Goal: Task Accomplishment & Management: Use online tool/utility

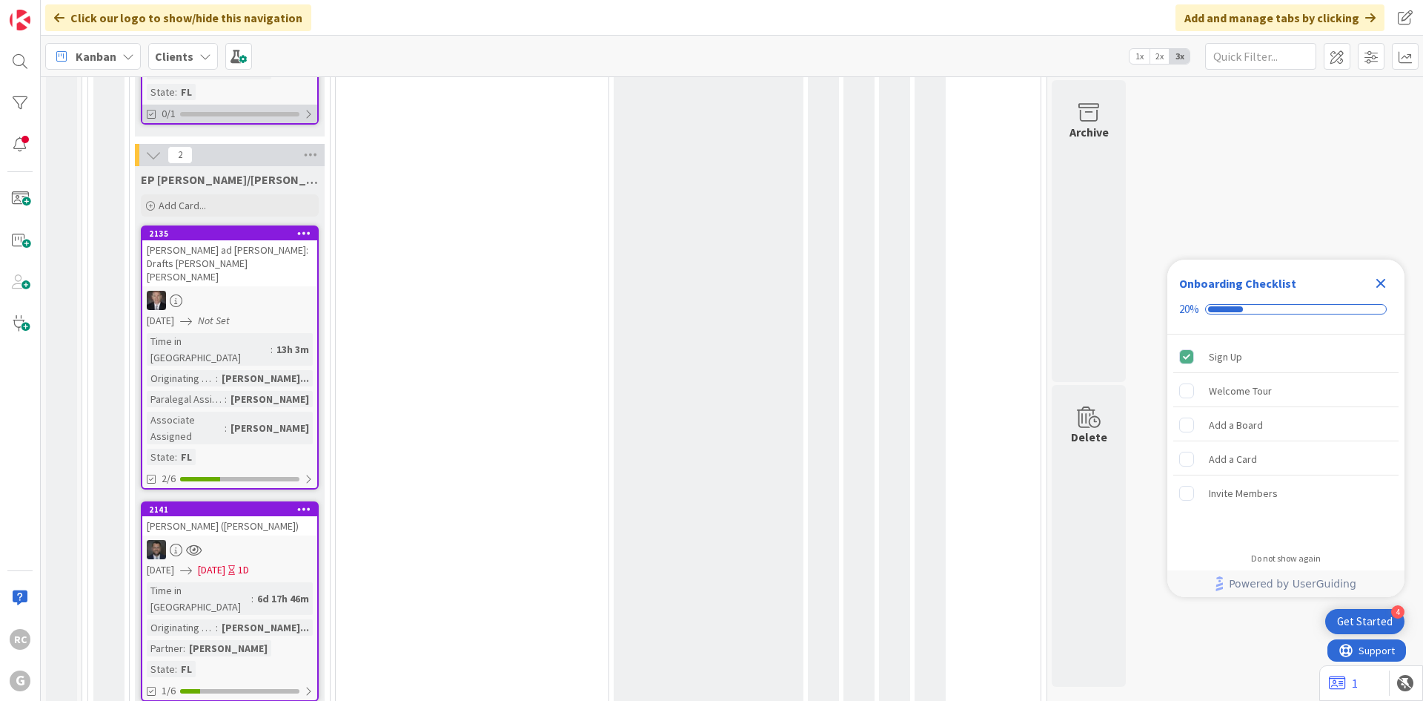
scroll to position [667, 0]
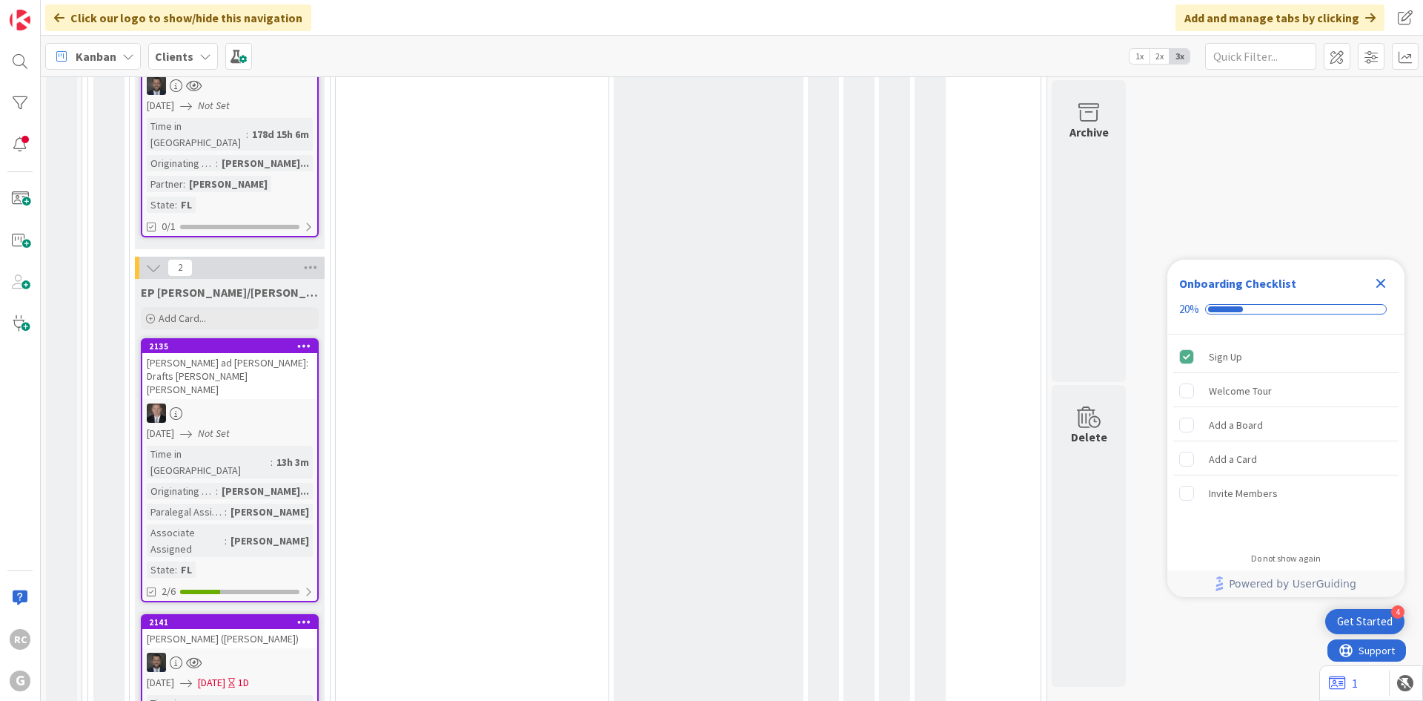
click at [152, 259] on icon at bounding box center [153, 267] width 16 height 16
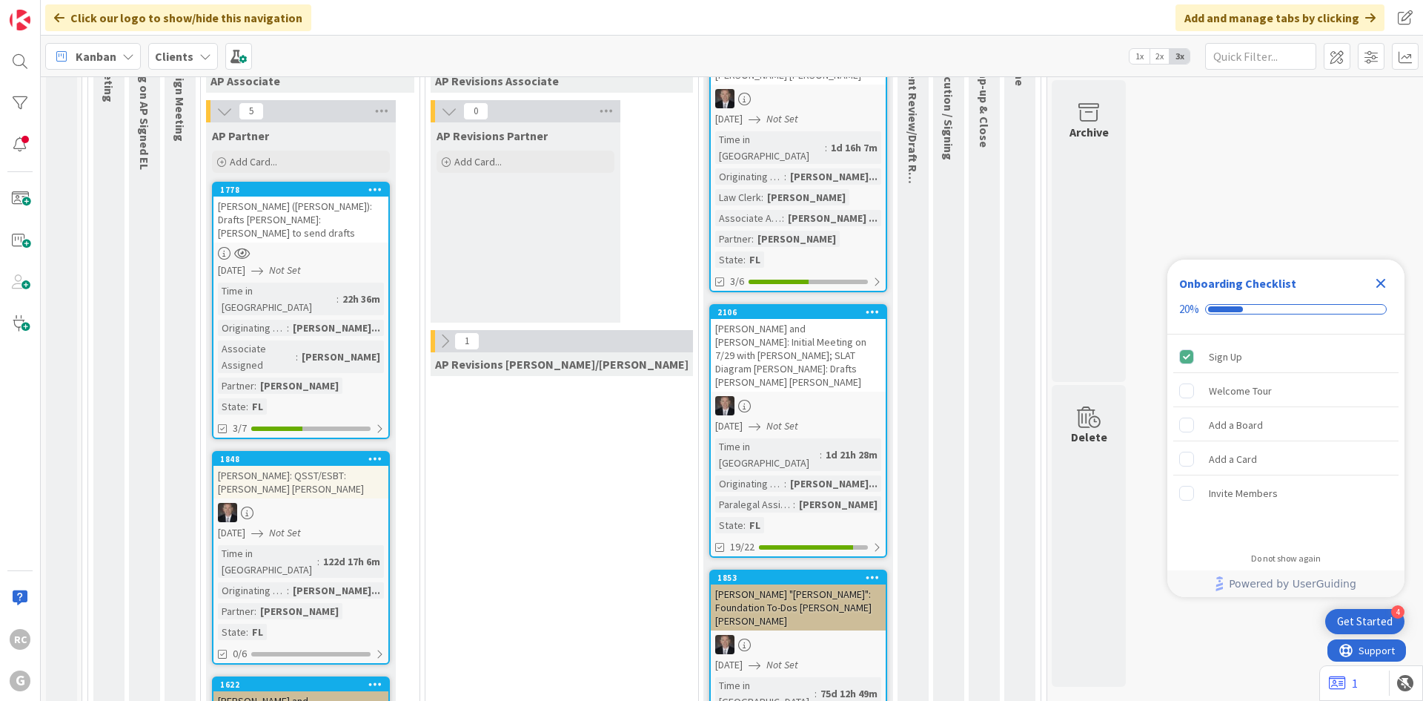
scroll to position [967, 0]
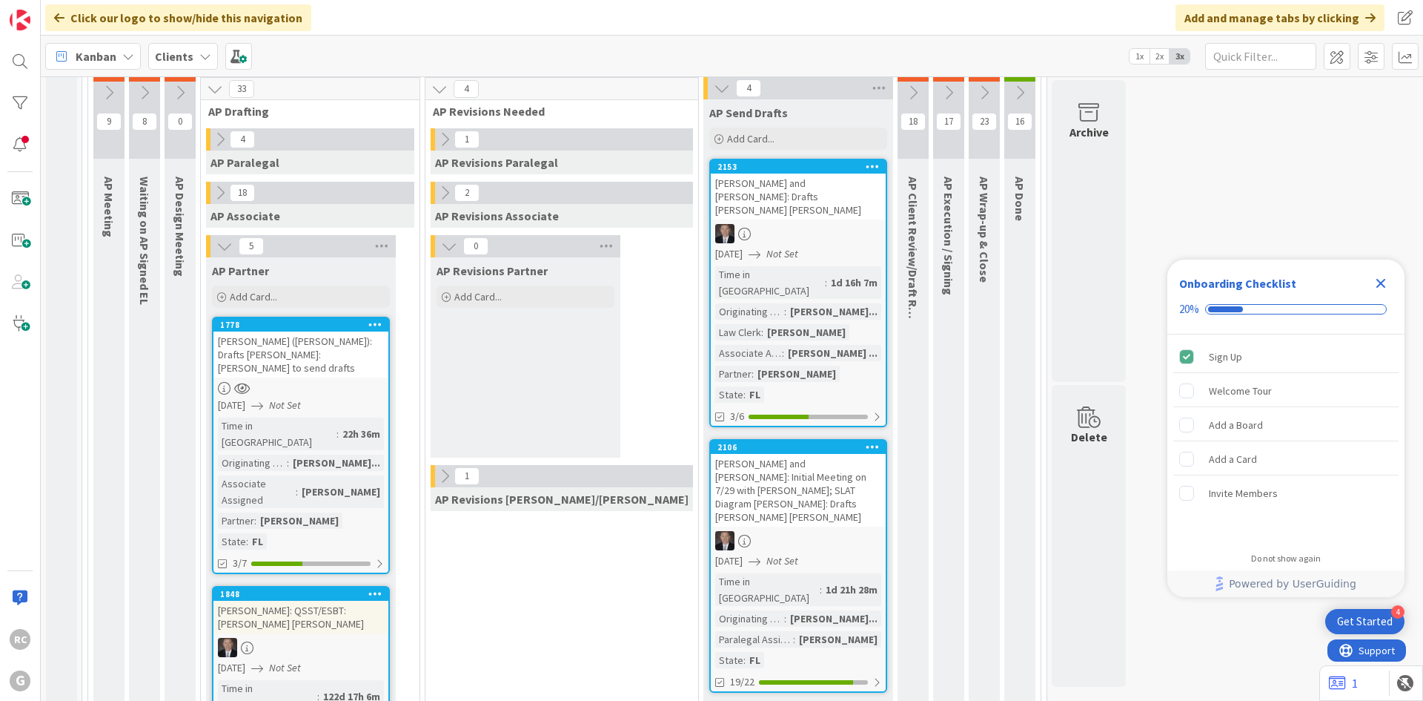
click at [271, 331] on div "[PERSON_NAME] ([PERSON_NAME]): Drafts [PERSON_NAME]: [PERSON_NAME] to send draf…" at bounding box center [300, 354] width 175 height 46
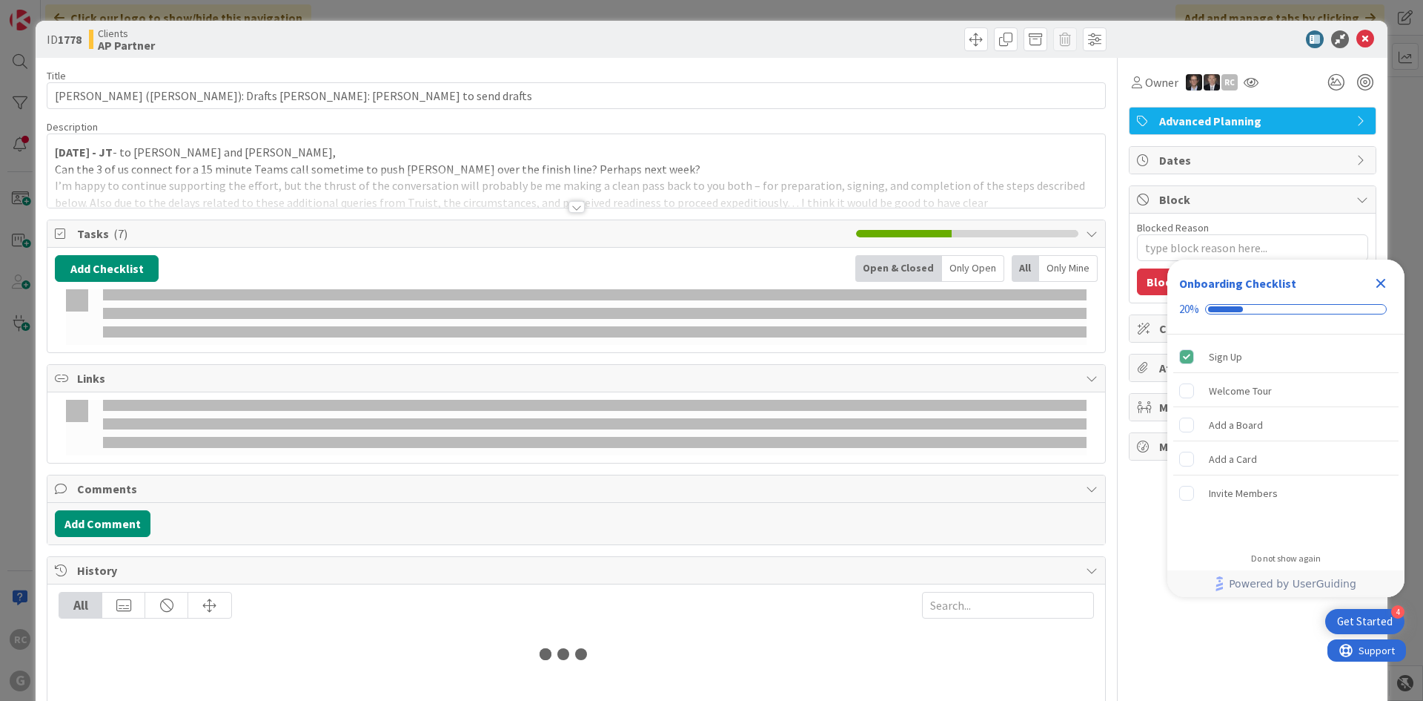
type textarea "x"
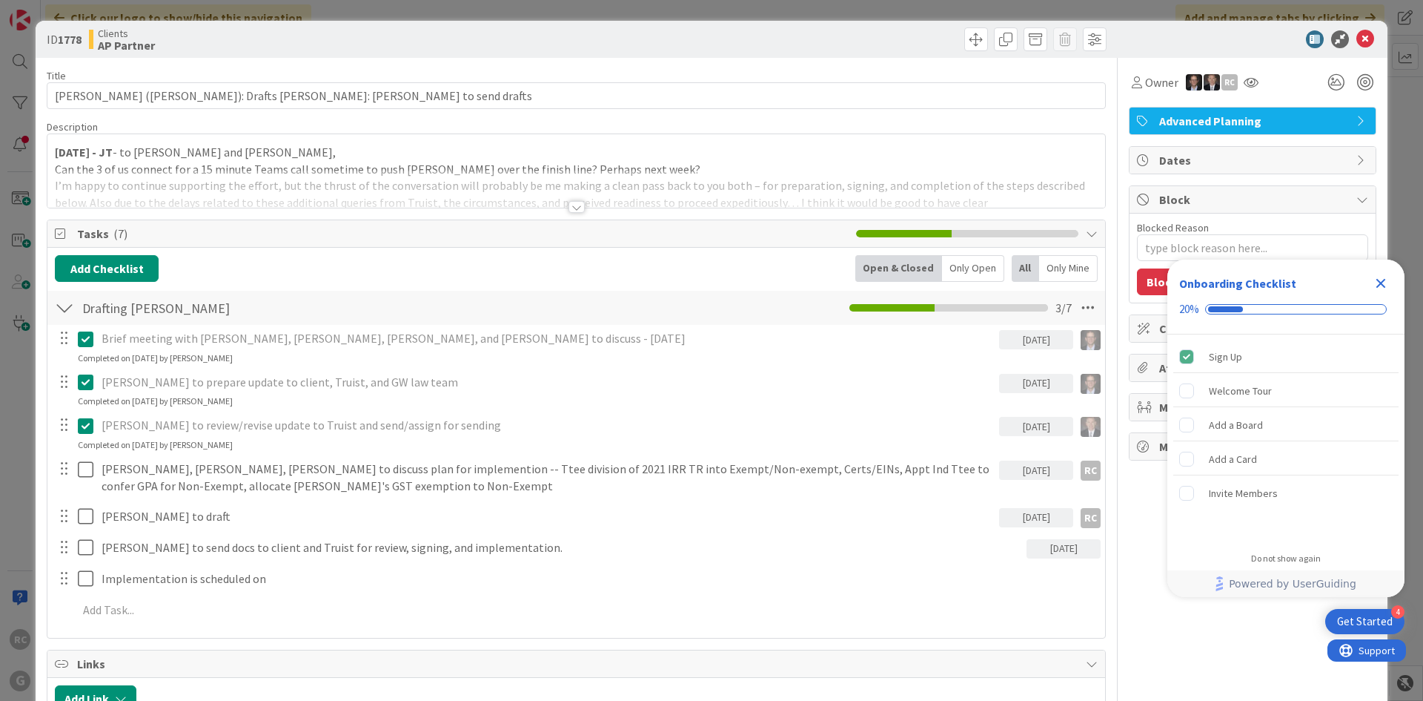
click at [572, 203] on div at bounding box center [577, 207] width 16 height 12
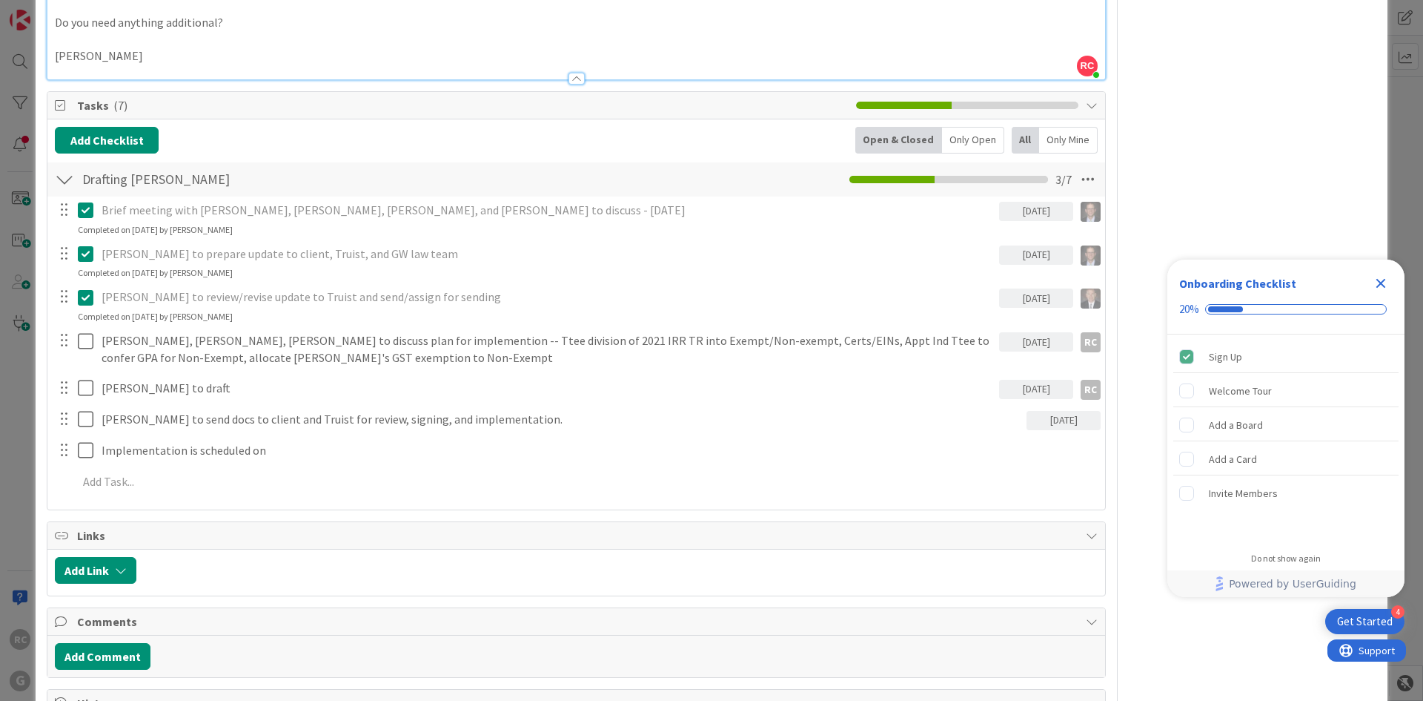
scroll to position [4225, 0]
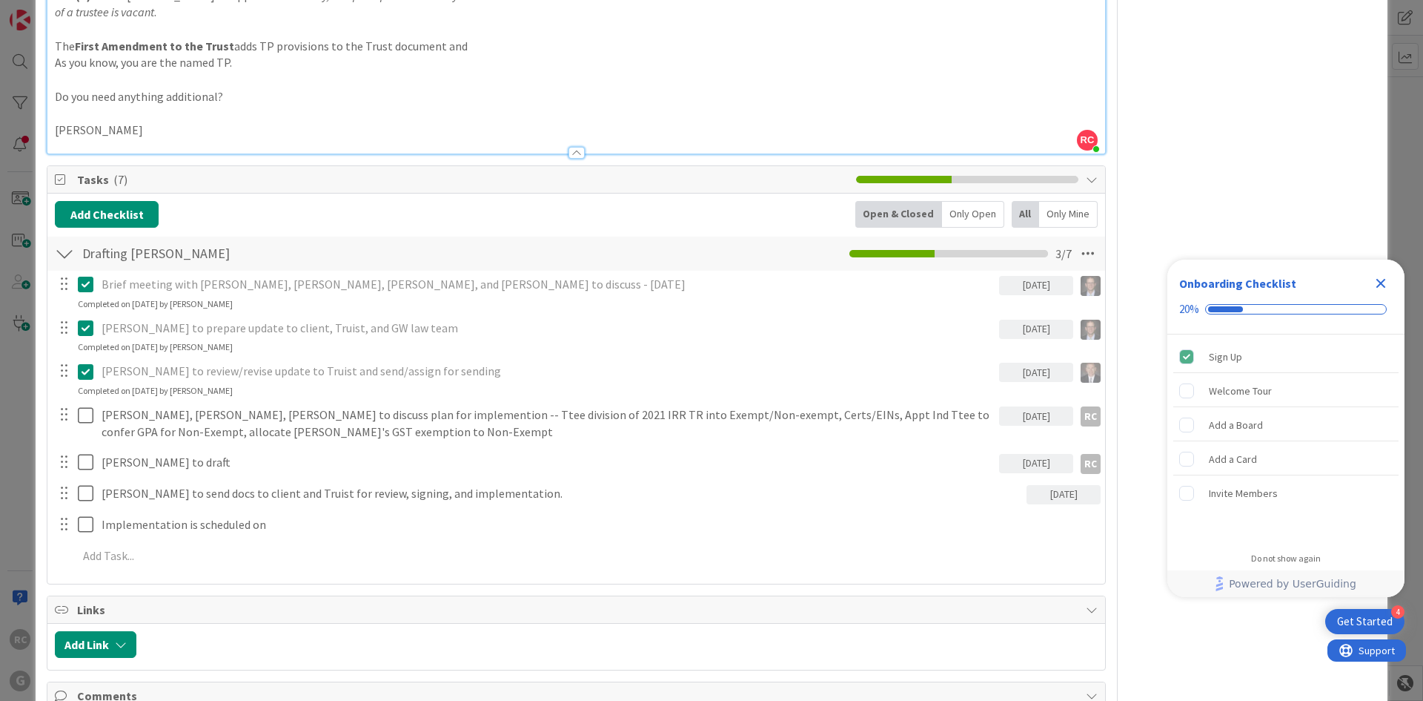
click at [1379, 280] on icon "Close Checklist" at bounding box center [1382, 284] width 10 height 10
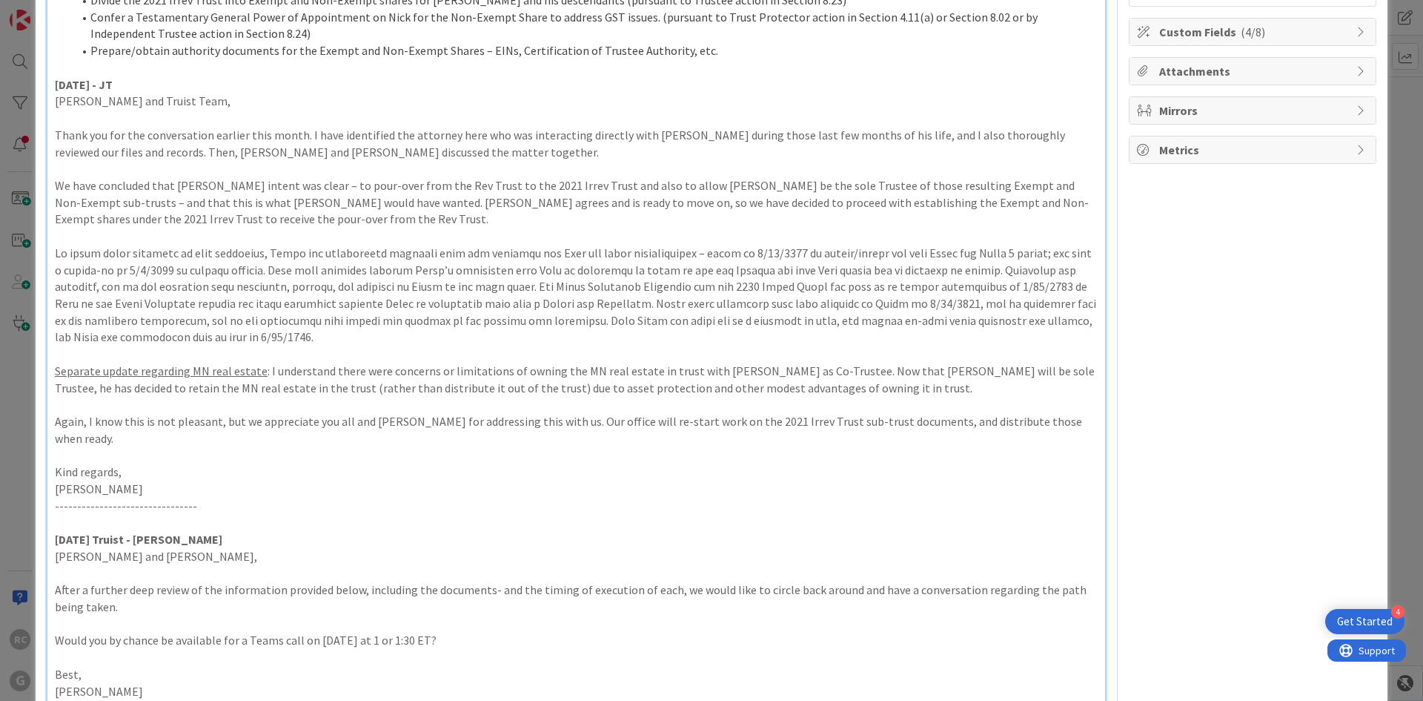
scroll to position [0, 0]
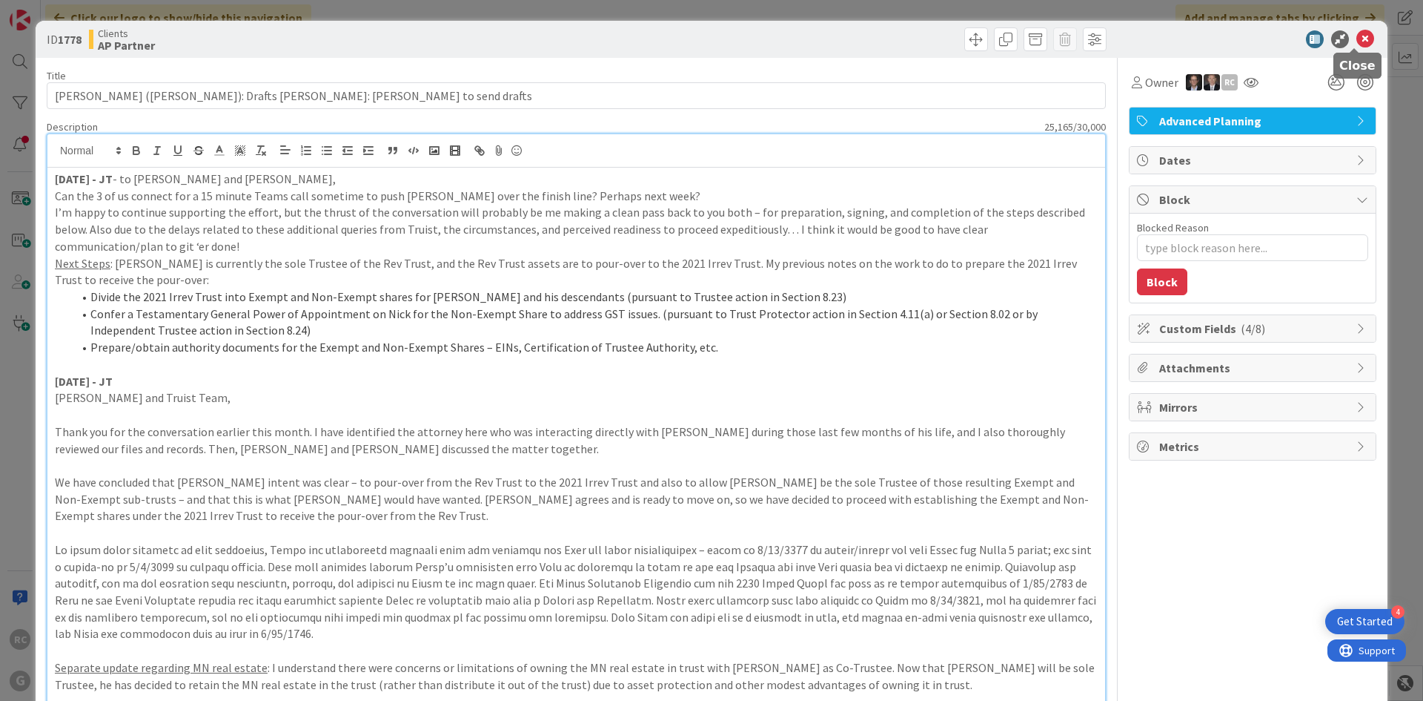
click at [1357, 42] on icon at bounding box center [1366, 39] width 18 height 18
